Goal: Information Seeking & Learning: Learn about a topic

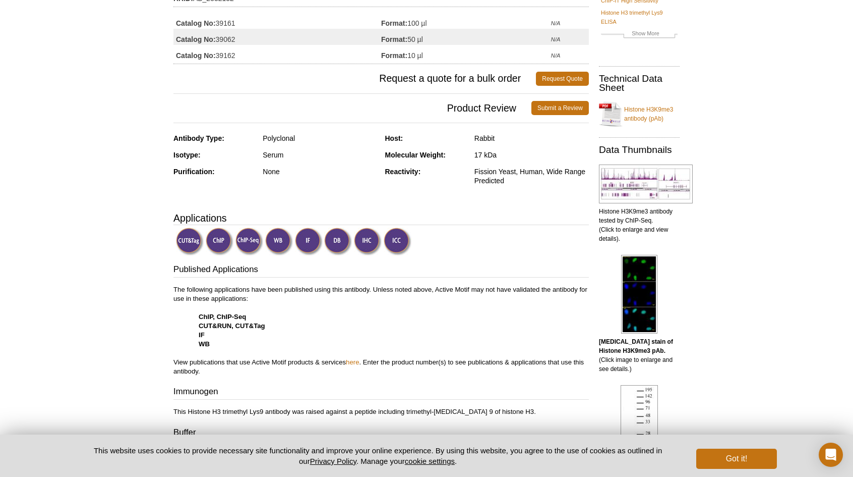
scroll to position [121, 0]
click at [652, 111] on link "Histone H3K9me3 antibody (pAb)" at bounding box center [639, 114] width 81 height 30
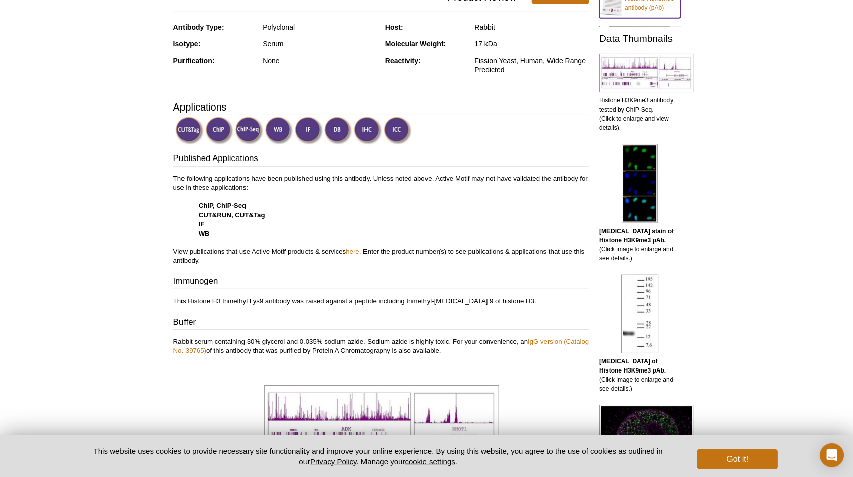
scroll to position [232, 0]
click at [358, 247] on link "here" at bounding box center [352, 251] width 13 height 8
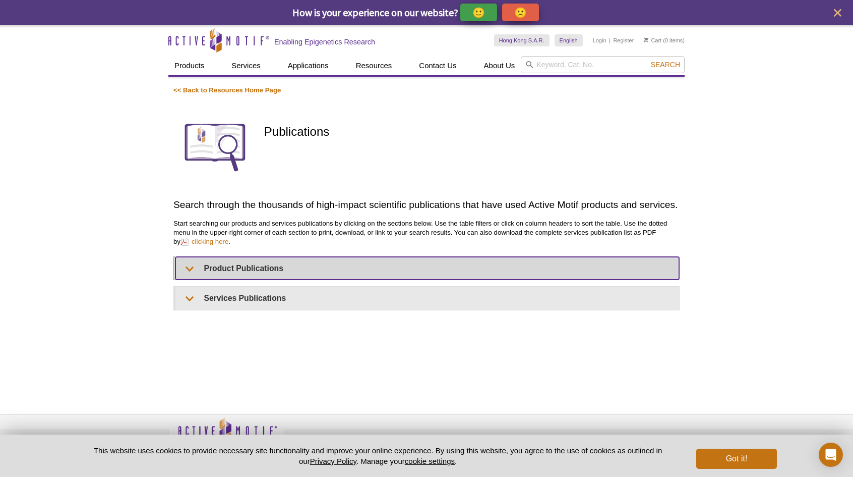
click at [421, 262] on summary "Product Publications" at bounding box center [428, 268] width 504 height 23
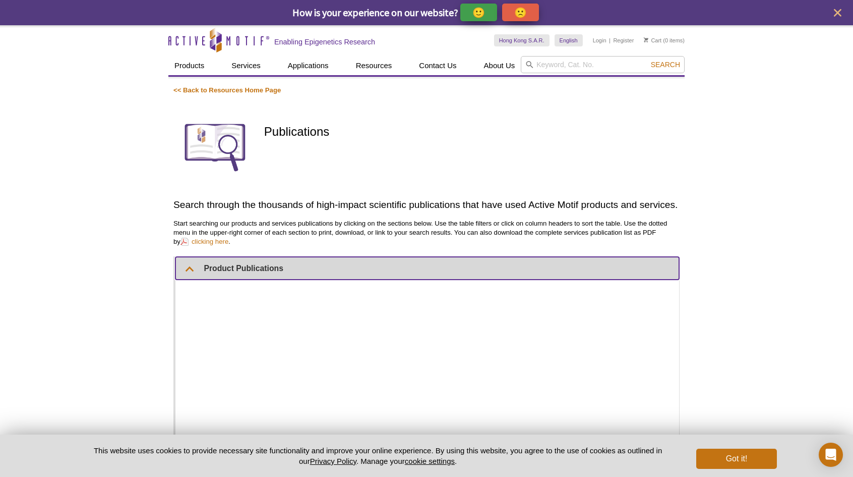
scroll to position [143, 0]
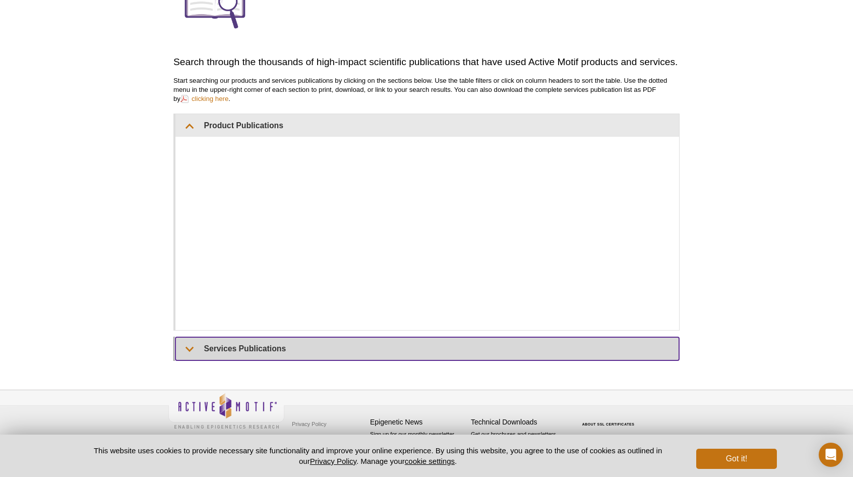
click at [339, 343] on summary "Services Publications" at bounding box center [428, 348] width 504 height 23
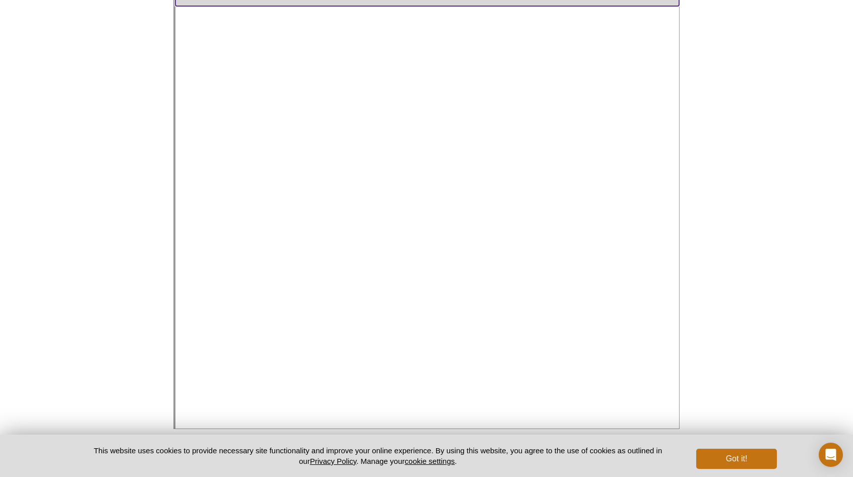
scroll to position [503, 0]
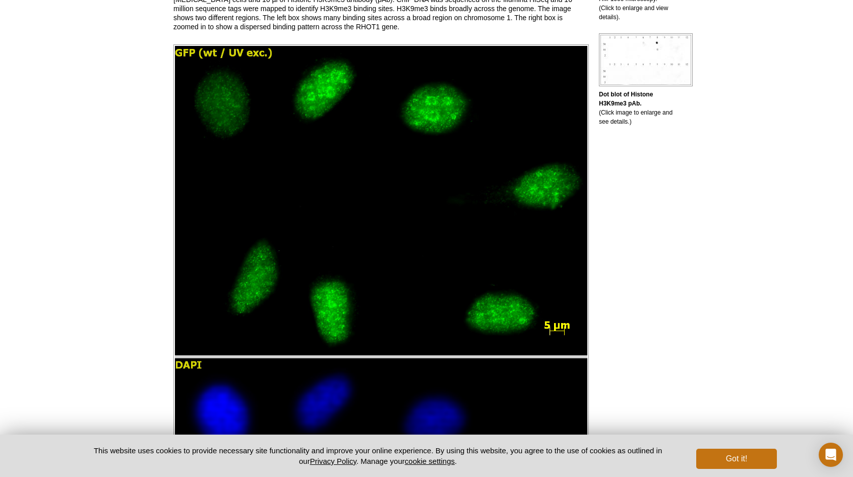
scroll to position [741, 0]
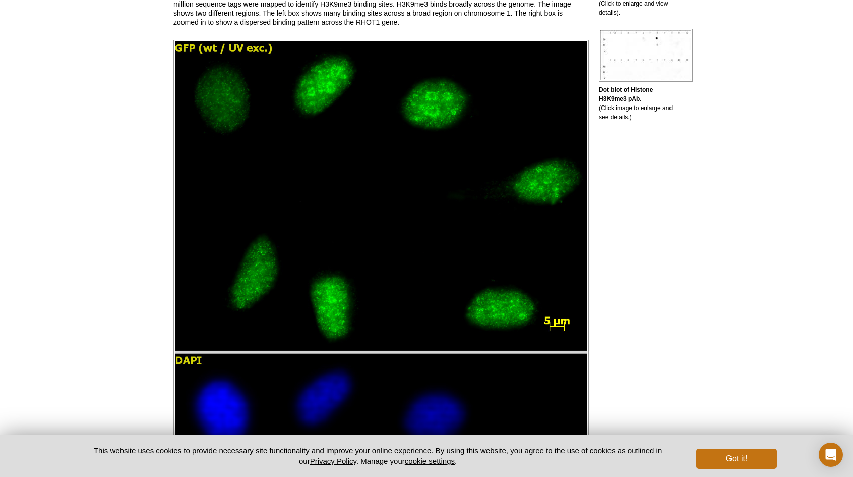
click at [842, 192] on div "Active Motif Logo Enabling Epigenetics Research 0 Search Skip to content Active…" at bounding box center [426, 408] width 853 height 2298
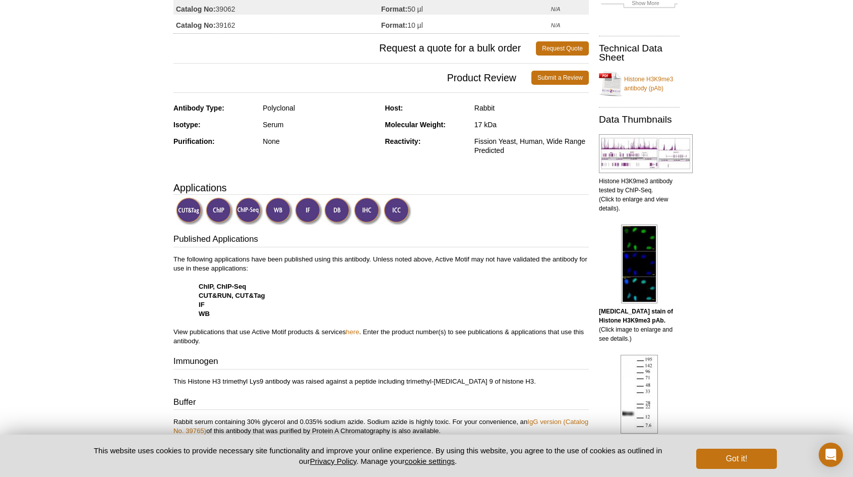
scroll to position [0, 0]
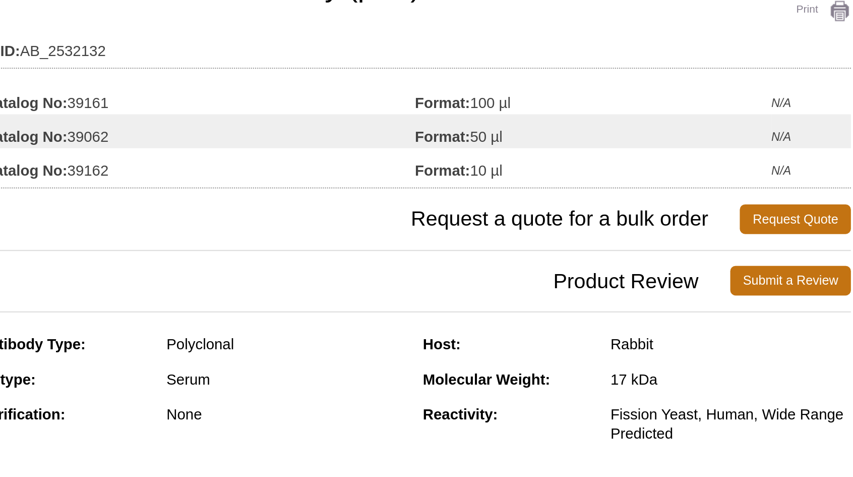
click at [338, 193] on span "Request a quote for a bulk order" at bounding box center [354, 200] width 363 height 14
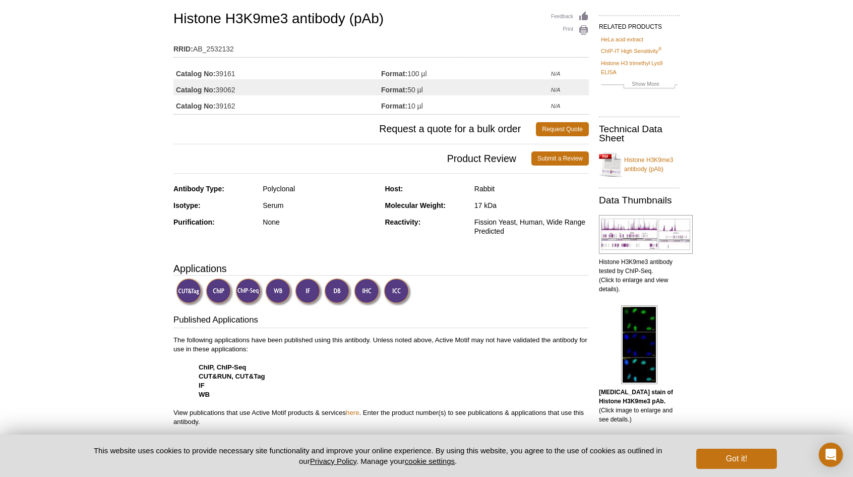
scroll to position [72, 0]
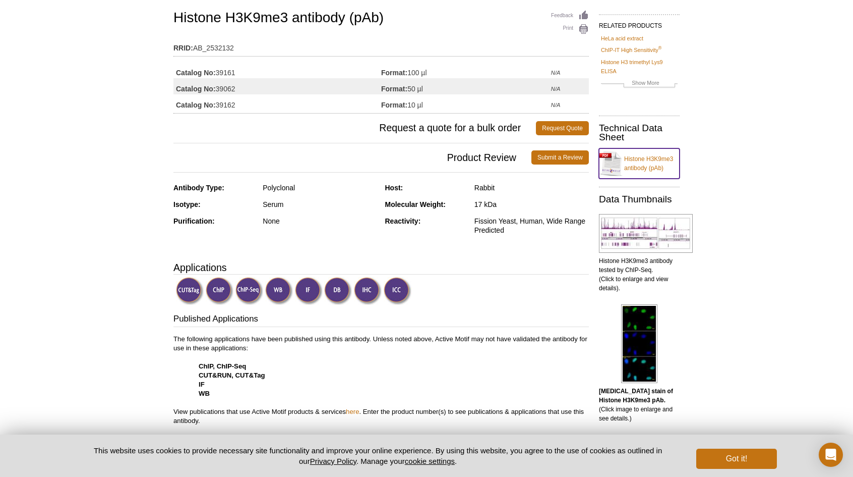
click at [646, 159] on link "Histone H3K9me3 antibody (pAb)" at bounding box center [639, 163] width 81 height 30
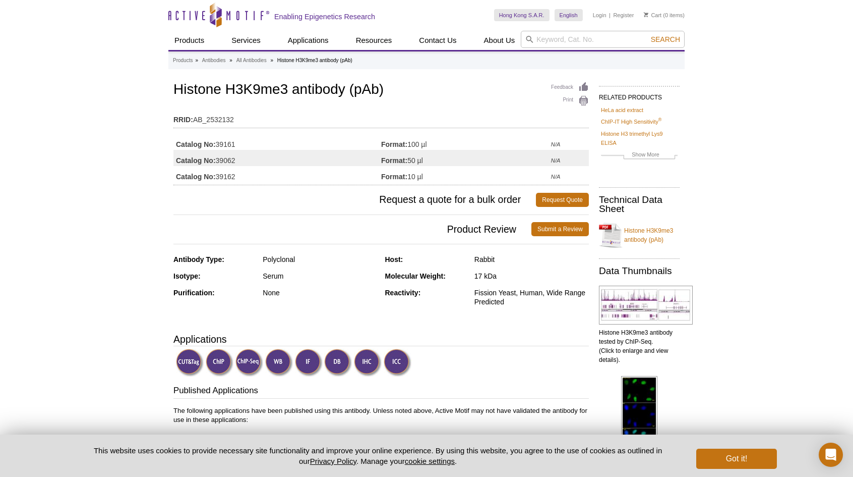
click at [286, 110] on td "RRID: AB_2532132" at bounding box center [381, 117] width 416 height 16
